Goal: Check status: Check status

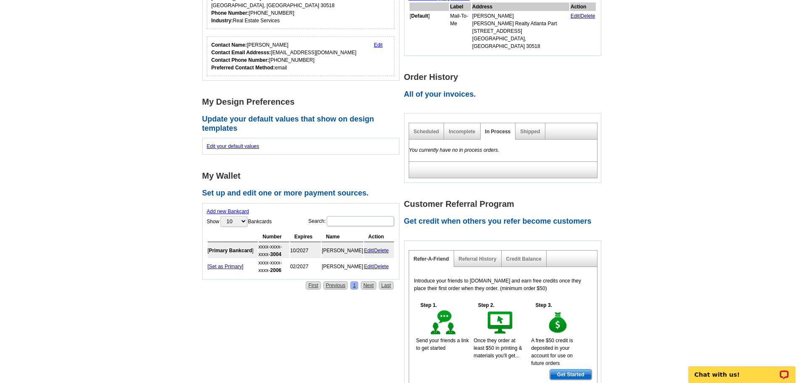
scroll to position [252, 0]
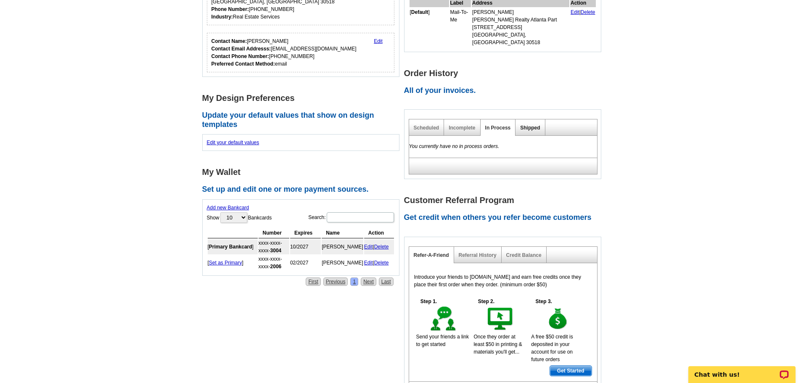
click at [533, 125] on link "Shipped" at bounding box center [530, 128] width 20 height 6
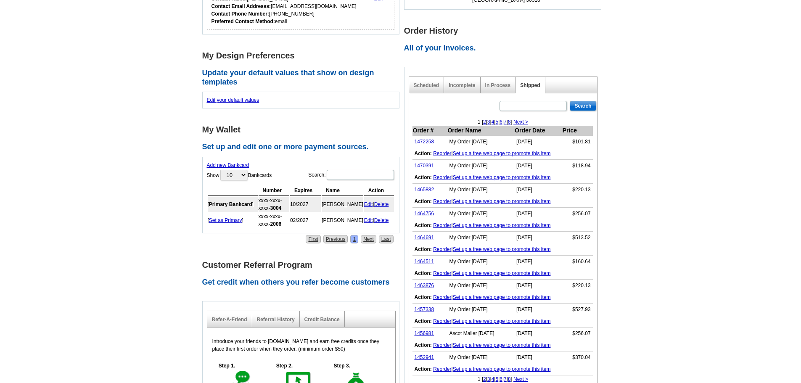
scroll to position [294, 0]
click at [425, 283] on link "1463876" at bounding box center [424, 286] width 20 height 6
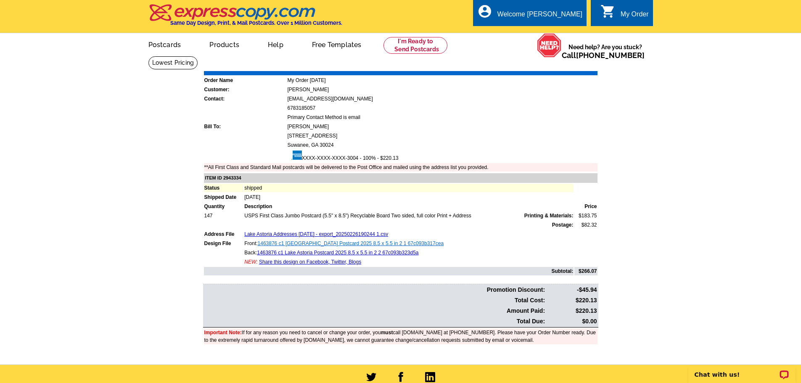
click at [346, 243] on link "1463876 c1 [GEOGRAPHIC_DATA] Postcard 2025 8.5 x 5.5 in 2 1 67c093b317cea" at bounding box center [351, 243] width 186 height 6
